Goal: Task Accomplishment & Management: Manage account settings

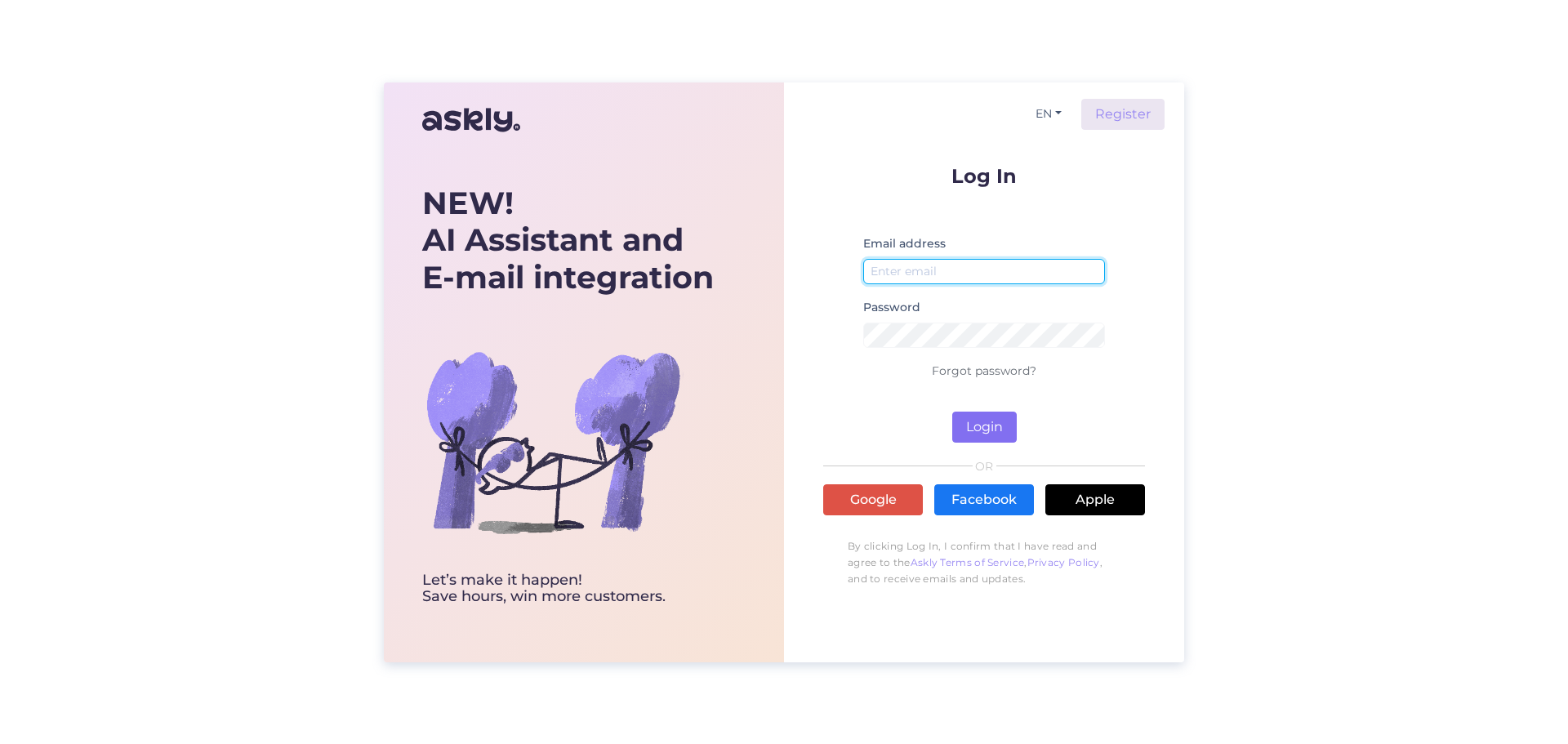
type input "[EMAIL_ADDRESS][DOMAIN_NAME]"
click at [988, 417] on button "Login" at bounding box center [985, 427] width 65 height 31
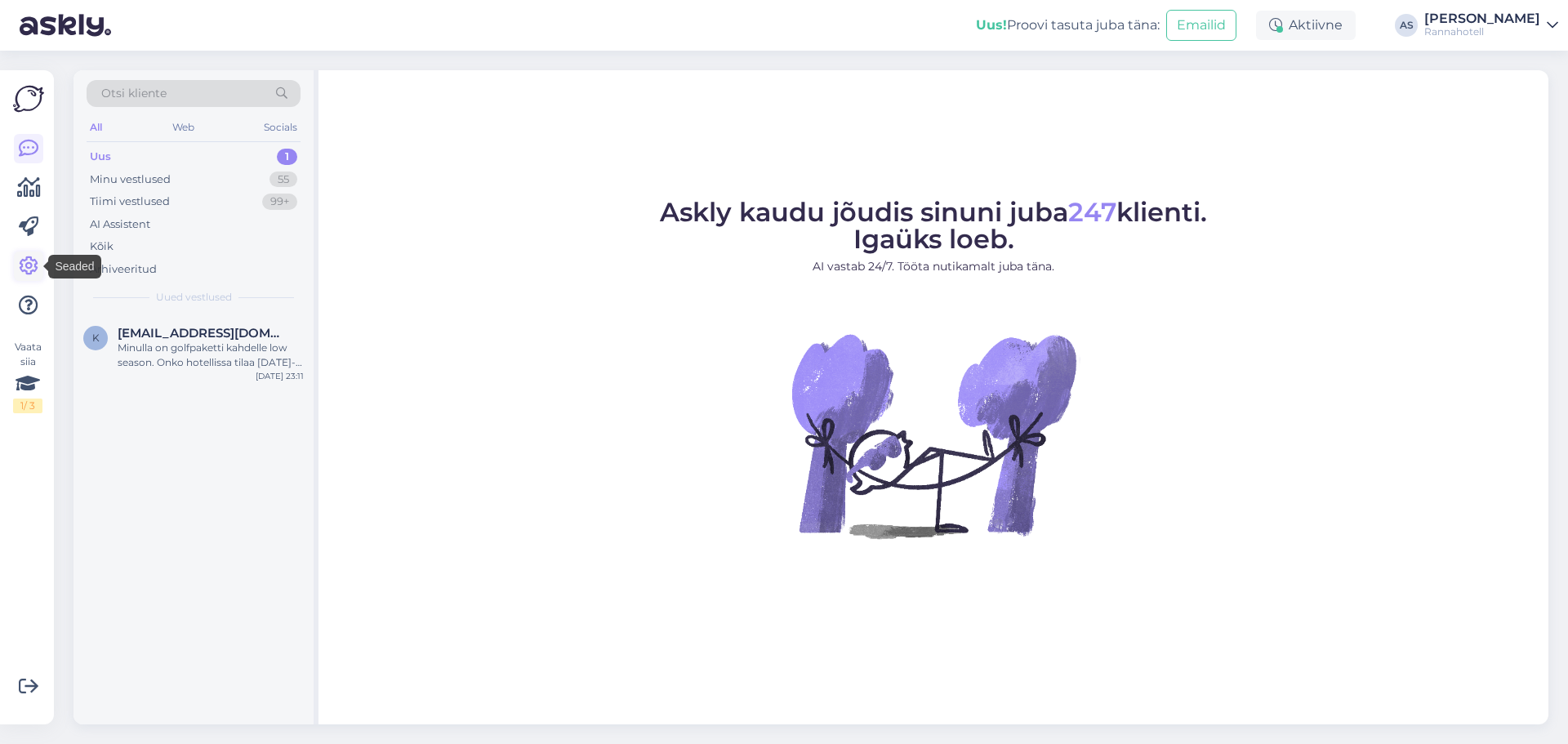
click at [28, 267] on icon at bounding box center [28, 267] width 20 height 20
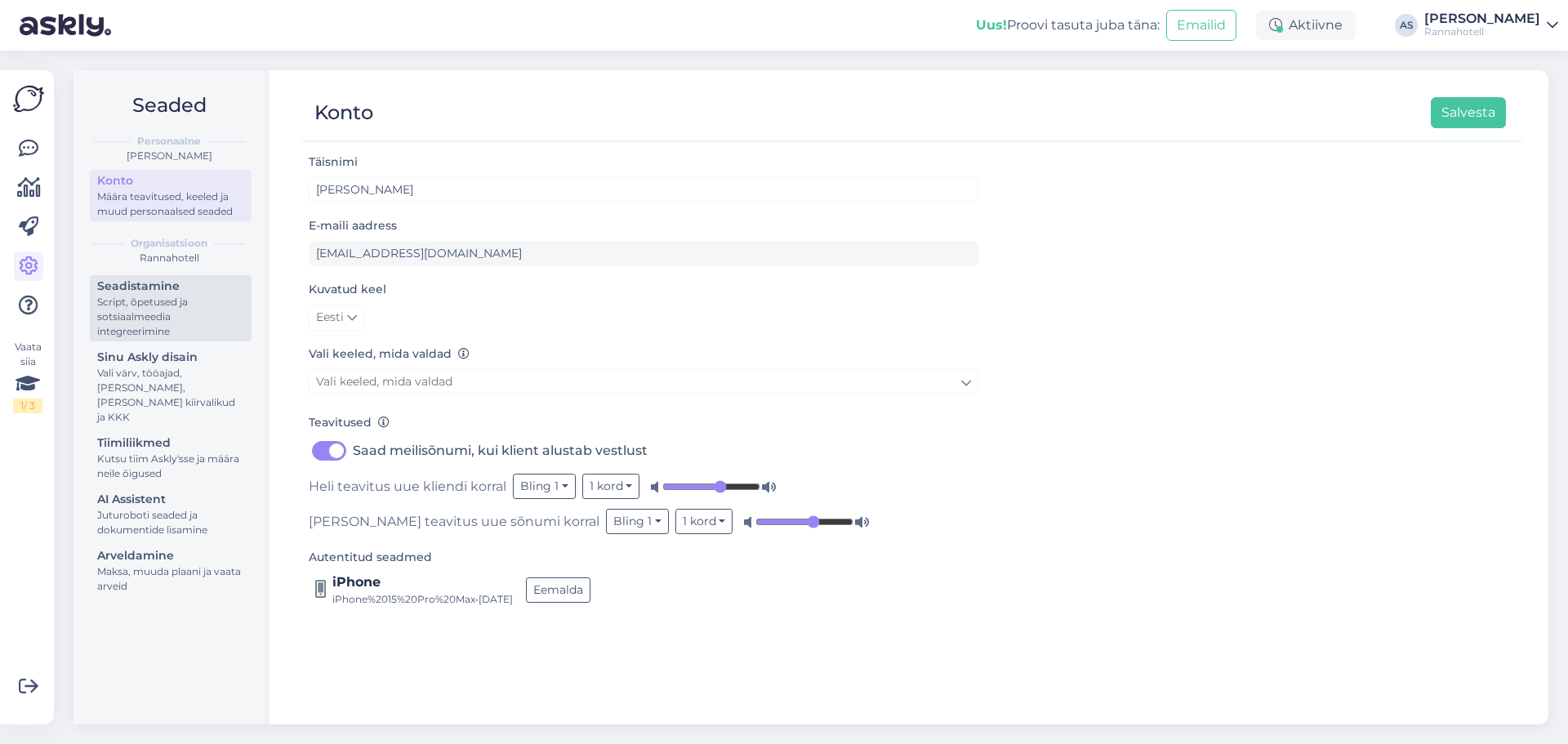
click at [130, 330] on div "Script, õpetused ja sotsiaalmeedia integreerimine" at bounding box center [170, 317] width 147 height 44
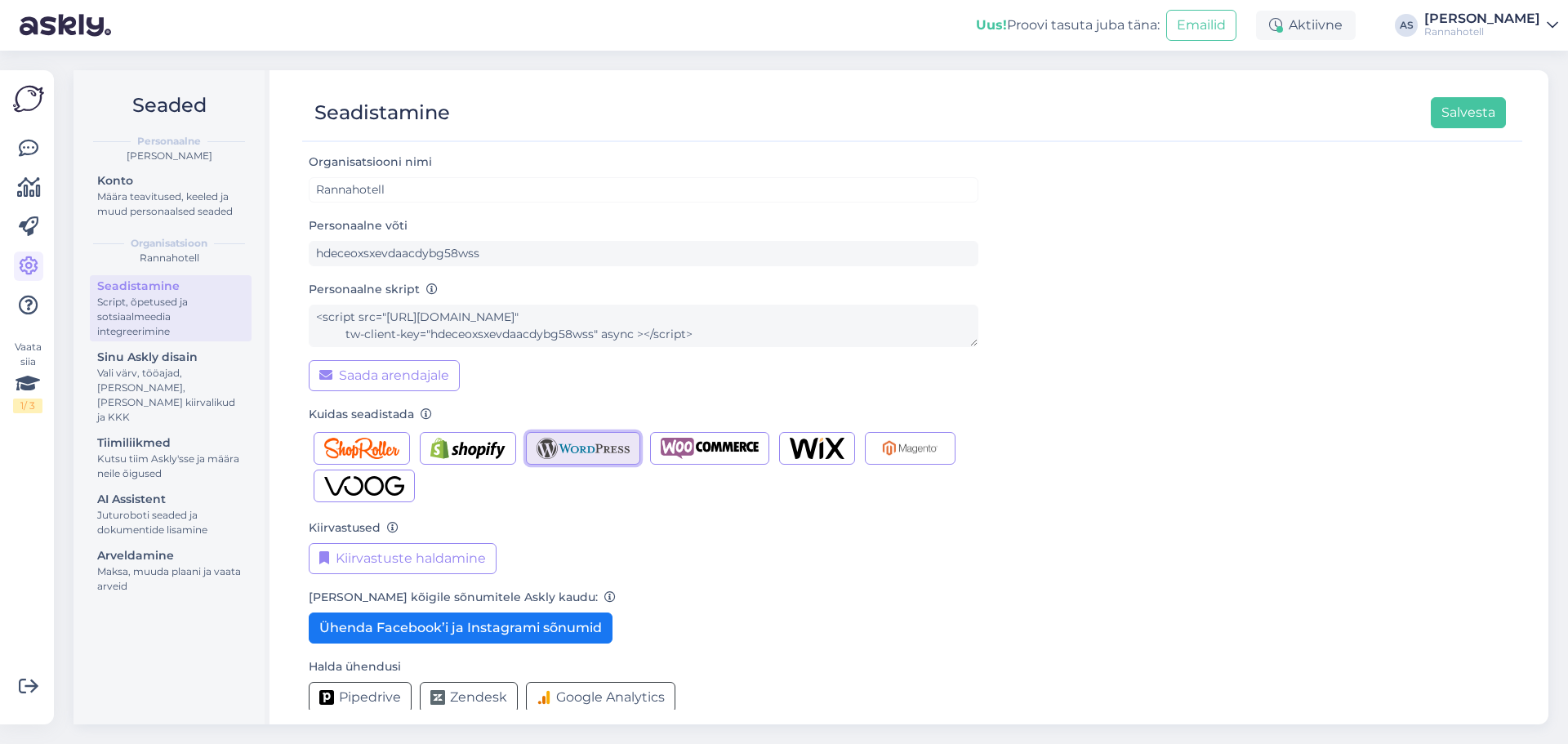
click at [569, 444] on img "button" at bounding box center [584, 449] width 94 height 21
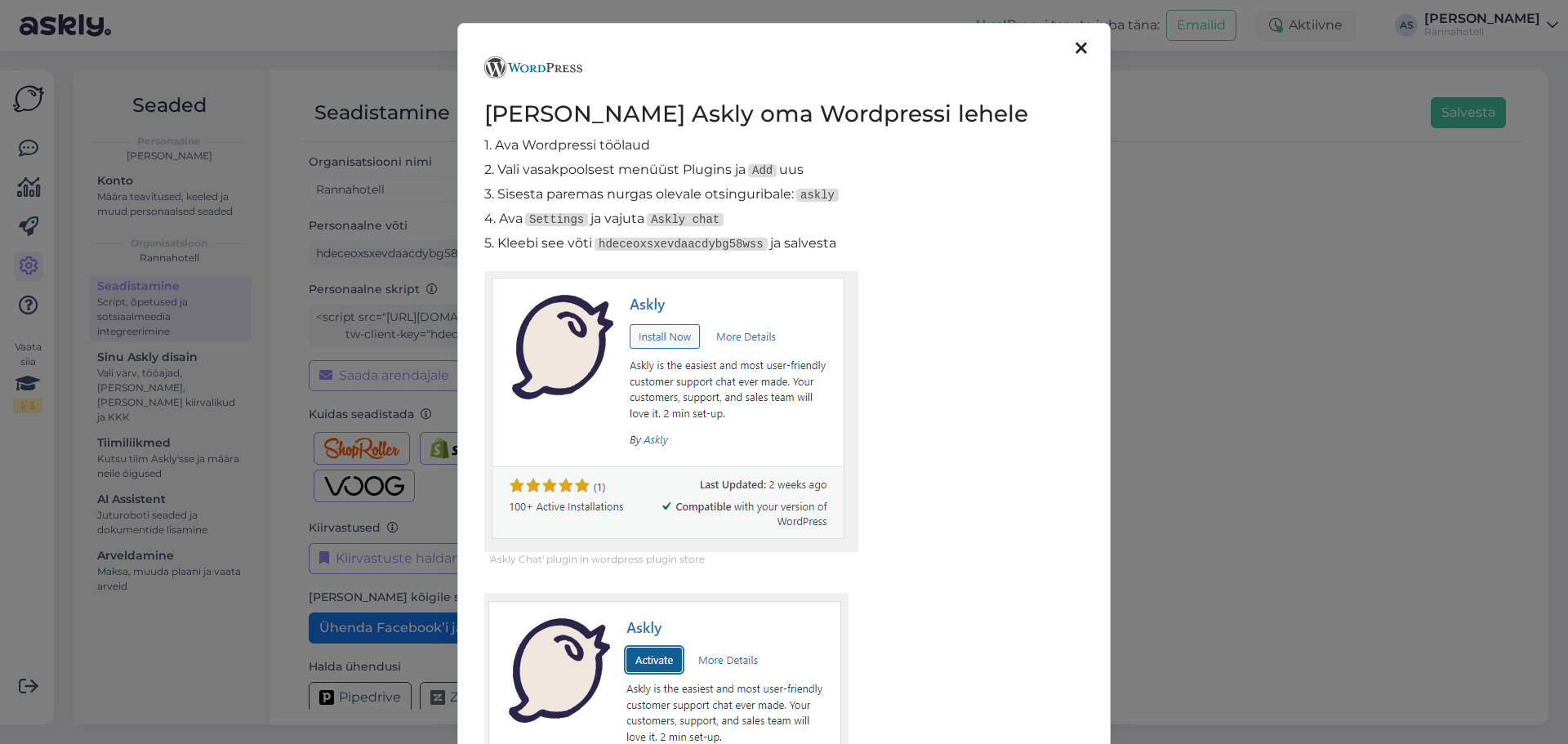
click at [1078, 49] on icon at bounding box center [1081, 49] width 12 height 18
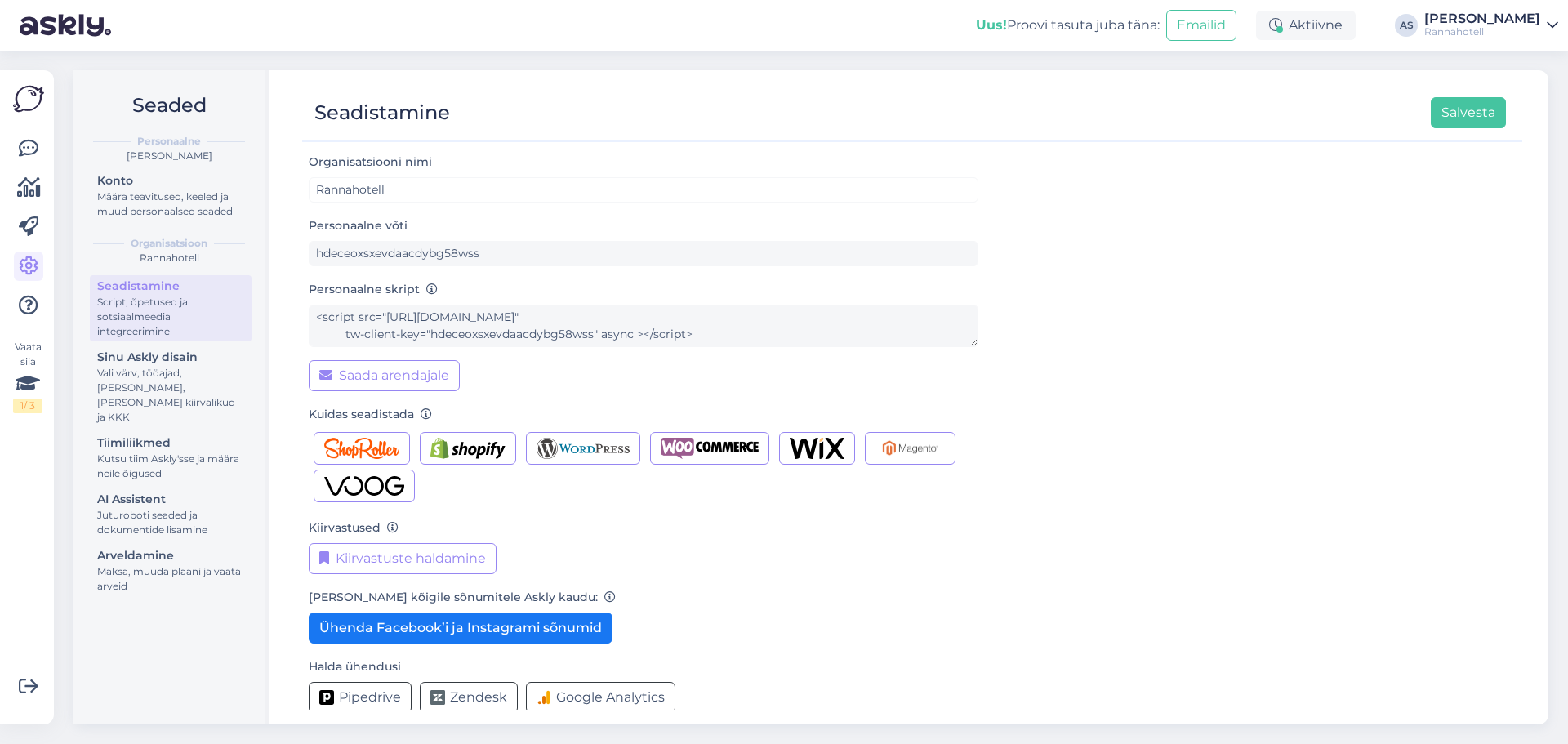
drag, startPoint x: 405, startPoint y: 247, endPoint x: 577, endPoint y: 232, distance: 172.7
click at [592, 227] on div "Personaalne võti hdeceoxsxevdaacdybg58wss" at bounding box center [644, 241] width 670 height 51
click at [280, 246] on div "Seadistamine Salvesta Organisatsiooni nimi Rannahotell Personaalne võti hdeceox…" at bounding box center [913, 397] width 1273 height 654
